Goal: Transaction & Acquisition: Purchase product/service

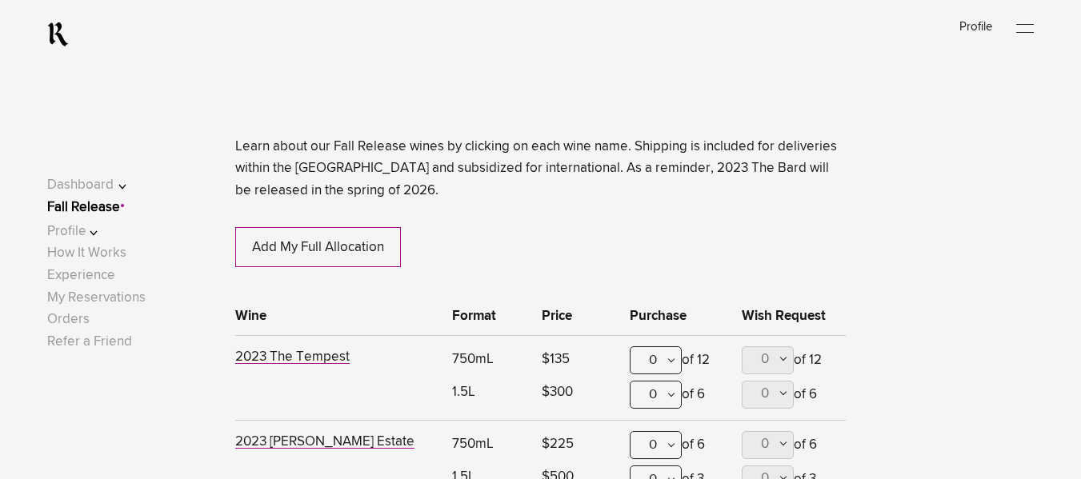
scroll to position [586, 0]
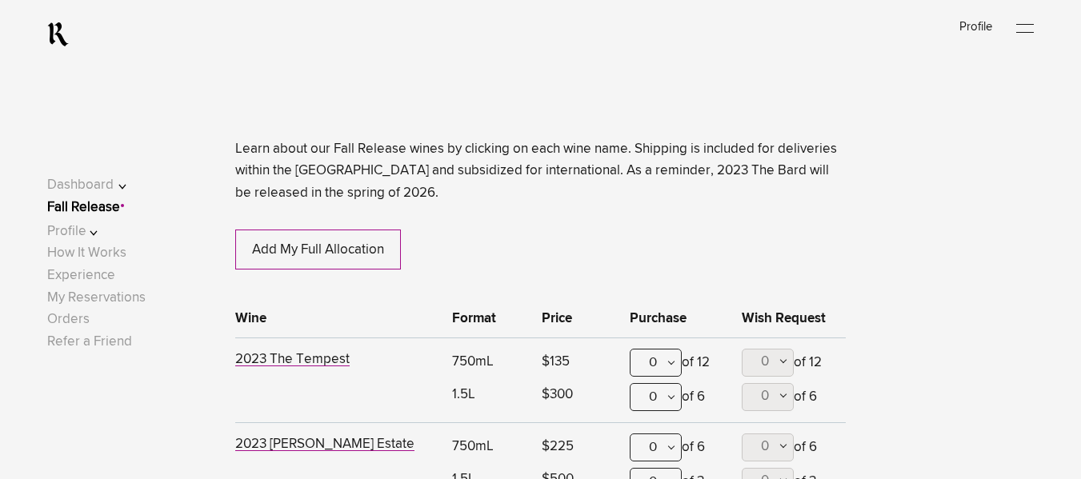
click at [676, 367] on div "0" at bounding box center [656, 363] width 52 height 28
click at [666, 442] on div "1" at bounding box center [656, 442] width 50 height 40
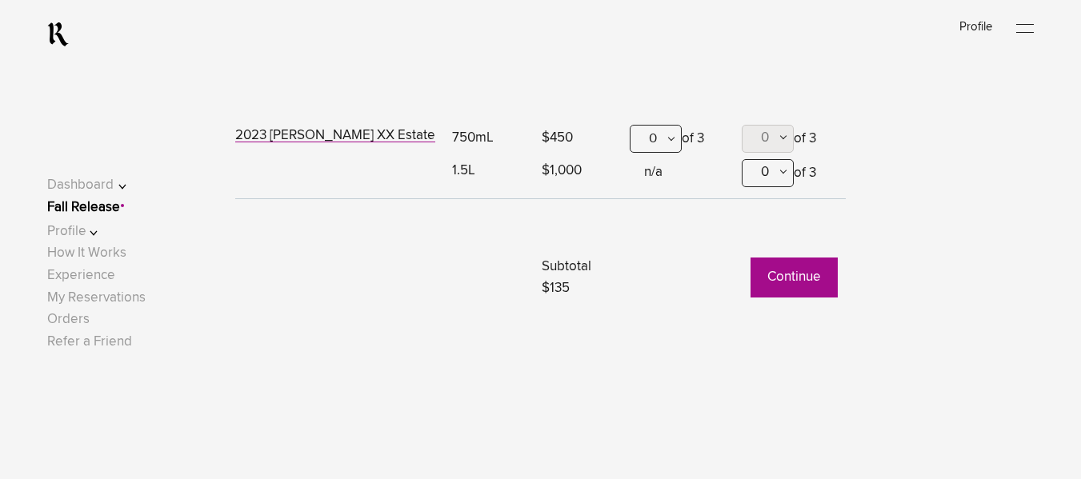
scroll to position [1150, 0]
click at [823, 273] on button "Continue" at bounding box center [794, 277] width 87 height 40
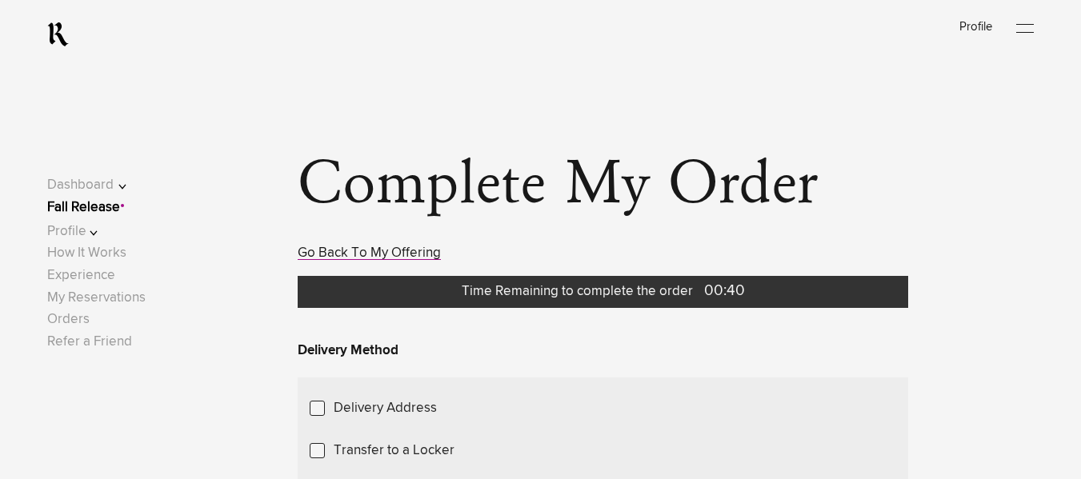
click at [334, 259] on div "Time Remaining to complete the order 00:40" at bounding box center [603, 282] width 611 height 51
click at [327, 253] on link "Go Back To My Offering" at bounding box center [369, 254] width 143 height 14
